Goal: Transaction & Acquisition: Purchase product/service

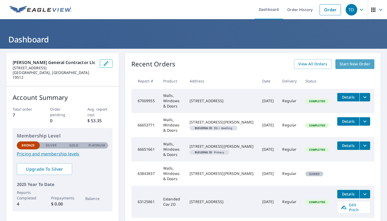
click at [357, 64] on span "Start New Order" at bounding box center [354, 64] width 31 height 7
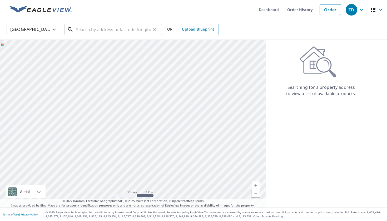
click at [87, 28] on input "text" at bounding box center [113, 29] width 75 height 15
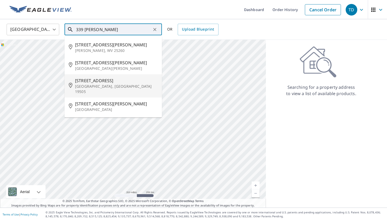
click at [92, 81] on span "[STREET_ADDRESS]" at bounding box center [116, 80] width 83 height 6
type input "[STREET_ADDRESS]"
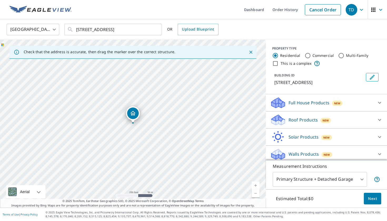
click at [310, 123] on p "Roof Products" at bounding box center [302, 120] width 29 height 6
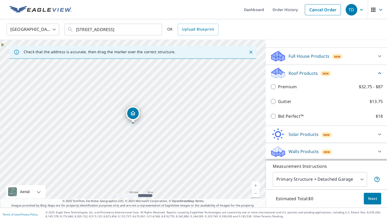
scroll to position [53, 0]
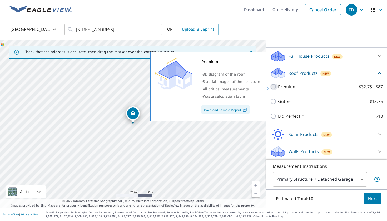
click at [274, 87] on input "Premium $32.75 - $87" at bounding box center [274, 86] width 8 height 6
checkbox input "true"
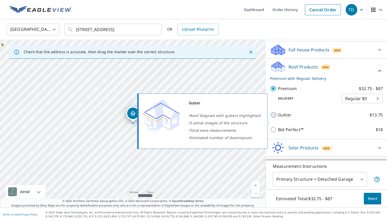
click at [276, 118] on input "Gutter $13.75" at bounding box center [274, 115] width 8 height 6
checkbox input "true"
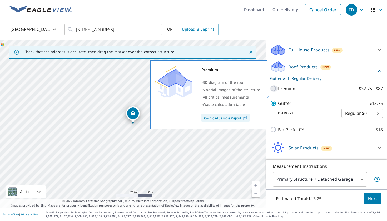
click at [272, 92] on input "Premium $32.75 - $87" at bounding box center [274, 88] width 8 height 6
checkbox input "true"
checkbox input "false"
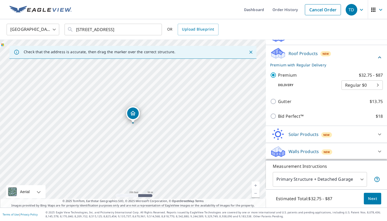
scroll to position [0, 0]
click at [369, 197] on span "Next" at bounding box center [372, 198] width 9 height 7
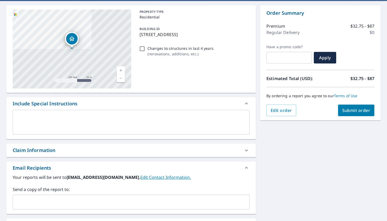
scroll to position [50, 0]
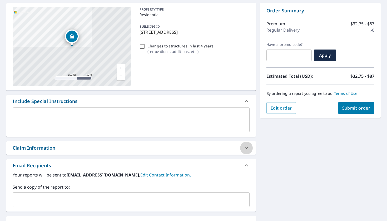
click at [247, 149] on icon at bounding box center [246, 148] width 6 height 6
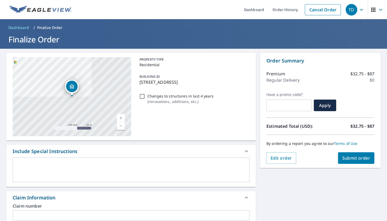
scroll to position [0, 0]
click at [353, 157] on span "Submit order" at bounding box center [356, 158] width 28 height 6
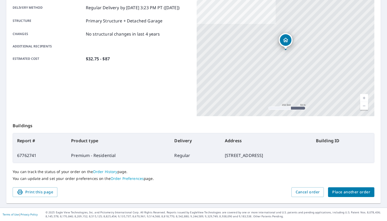
scroll to position [89, 0]
click at [354, 190] on span "Place another order" at bounding box center [351, 192] width 38 height 7
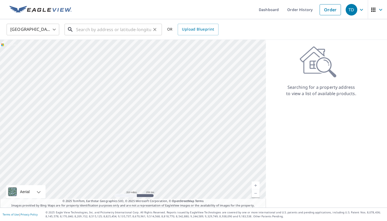
click at [141, 30] on input "text" at bounding box center [113, 29] width 75 height 15
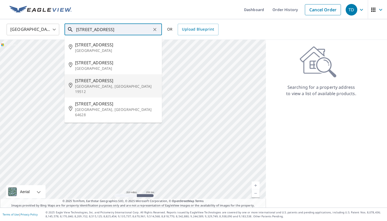
click at [91, 79] on span "[STREET_ADDRESS]" at bounding box center [116, 80] width 83 height 6
type input "[STREET_ADDRESS]"
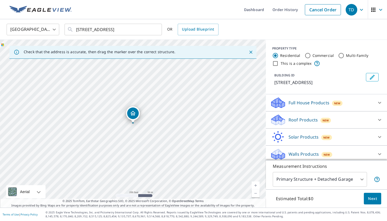
click at [299, 117] on p "Roof Products" at bounding box center [302, 120] width 29 height 6
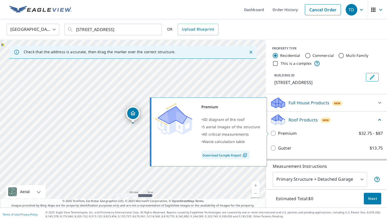
scroll to position [7, 0]
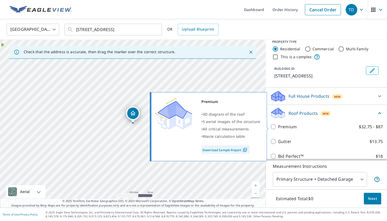
click at [287, 125] on p "Premium" at bounding box center [287, 126] width 19 height 6
click at [278, 125] on input "Premium $32.75 - $87" at bounding box center [274, 126] width 8 height 6
checkbox input "true"
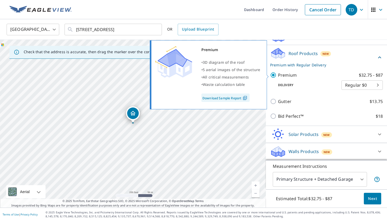
scroll to position [66, 0]
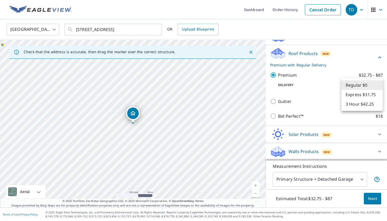
click at [358, 87] on body "TD TD Dashboard Order History Cancel Order TD [GEOGRAPHIC_DATA] [GEOGRAPHIC_DAT…" at bounding box center [193, 110] width 387 height 221
click at [358, 86] on li "Regular $0" at bounding box center [361, 84] width 41 height 9
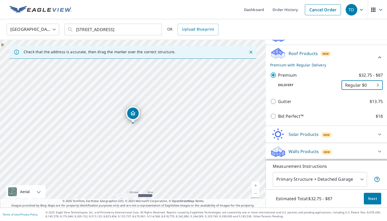
scroll to position [0, 0]
click at [372, 200] on span "Next" at bounding box center [372, 198] width 9 height 7
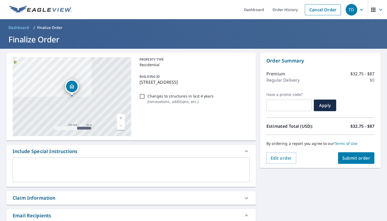
click at [357, 158] on span "Submit order" at bounding box center [356, 158] width 28 height 6
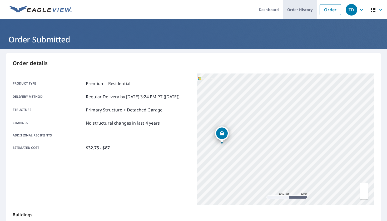
click at [293, 11] on link "Order History" at bounding box center [300, 9] width 34 height 19
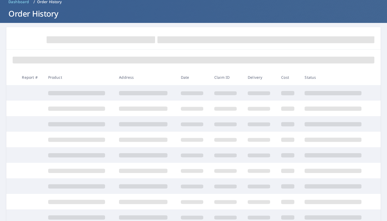
scroll to position [28, 0]
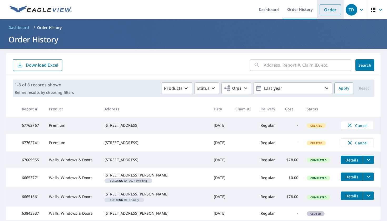
click at [330, 14] on link "Order" at bounding box center [329, 9] width 21 height 11
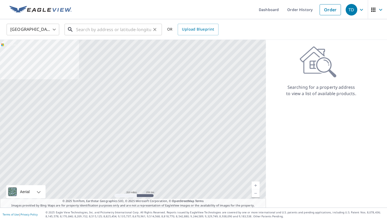
click at [149, 31] on input "text" at bounding box center [113, 29] width 75 height 15
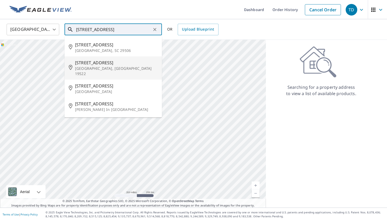
click at [102, 65] on span "[STREET_ADDRESS]" at bounding box center [116, 62] width 83 height 6
type input "[STREET_ADDRESS]"
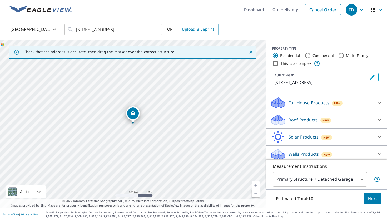
click at [256, 185] on link "Current Level 16, Zoom In" at bounding box center [256, 185] width 8 height 8
click at [256, 185] on link "Current Level 17, Zoom In" at bounding box center [256, 185] width 8 height 8
click at [256, 185] on link "Current Level 18, Zoom In" at bounding box center [256, 185] width 8 height 8
click at [256, 185] on link "Current Level 20, Zoom In Disabled" at bounding box center [256, 185] width 8 height 8
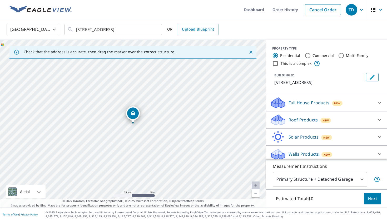
click at [318, 99] on p "Full House Products" at bounding box center [308, 102] width 41 height 6
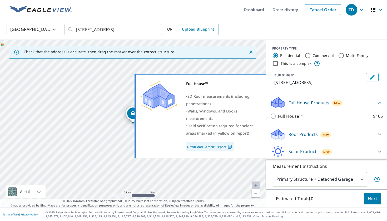
click at [274, 115] on input "Full House™ $105" at bounding box center [274, 116] width 8 height 6
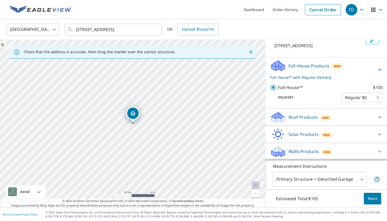
click at [300, 149] on p "Walls Products" at bounding box center [303, 151] width 30 height 6
click at [286, 156] on div "Walls Products New" at bounding box center [323, 151] width 106 height 12
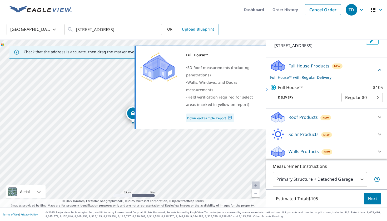
scroll to position [37, 0]
click at [273, 87] on input "Full House™ $105" at bounding box center [274, 87] width 8 height 6
checkbox input "false"
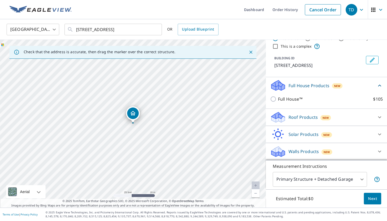
scroll to position [0, 0]
click at [349, 149] on div "Walls Products New" at bounding box center [321, 151] width 103 height 12
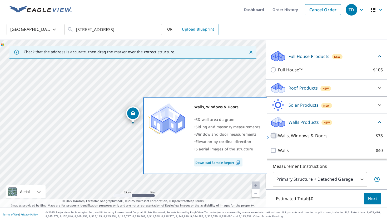
click at [273, 137] on input "Walls, Windows & Doors $78" at bounding box center [274, 135] width 8 height 6
checkbox input "true"
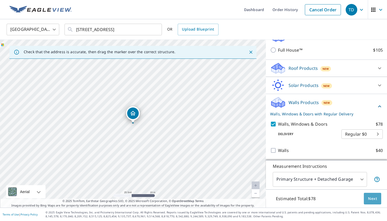
click at [375, 200] on span "Next" at bounding box center [372, 198] width 9 height 7
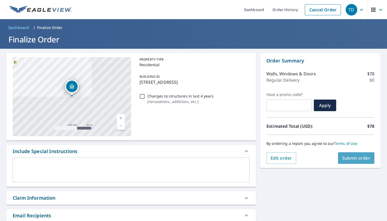
click at [363, 158] on span "Submit order" at bounding box center [356, 158] width 28 height 6
